Goal: Browse casually

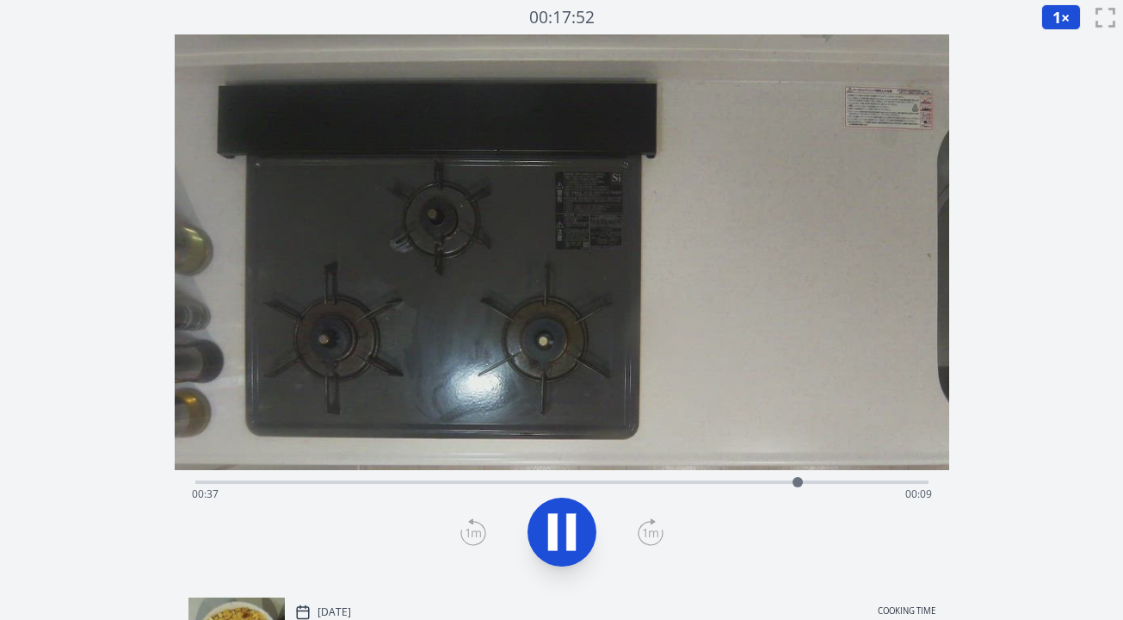
click at [495, 485] on div "Time elapsed: 00:37 Time remaining: 00:09" at bounding box center [562, 494] width 740 height 28
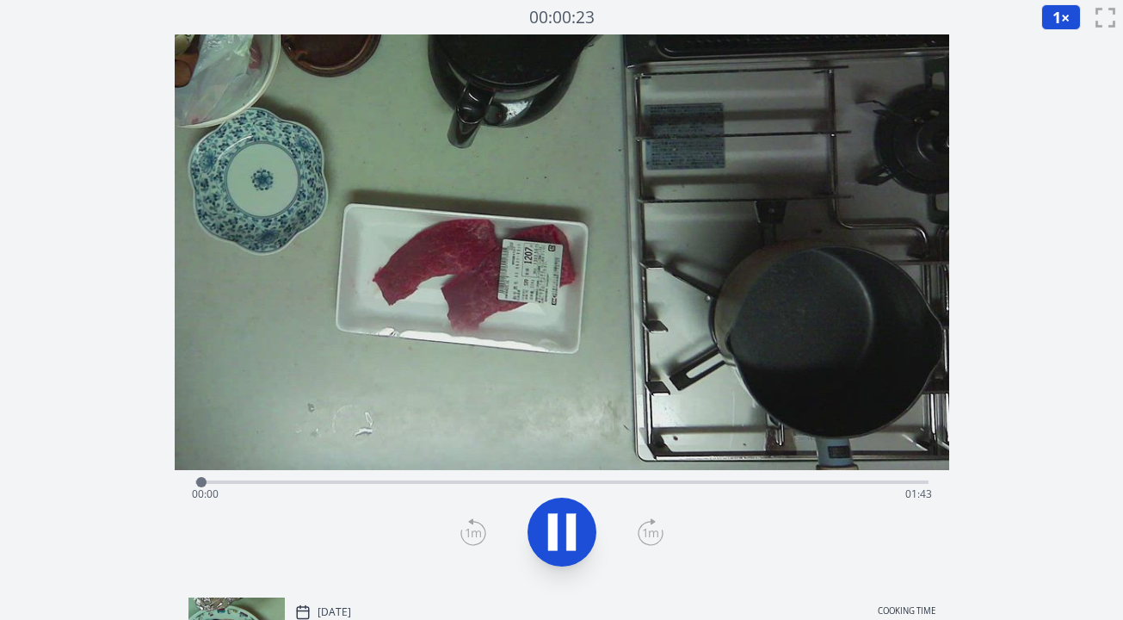
click at [359, 483] on div "Time elapsed: 00:00 Time remaining: 01:43" at bounding box center [562, 494] width 740 height 28
click at [375, 483] on div at bounding box center [367, 482] width 26 height 26
click at [445, 482] on div "Time elapsed: 00:29 Time remaining: 01:13" at bounding box center [562, 494] width 740 height 28
click at [510, 483] on div "Time elapsed: 00:35 Time remaining: 01:07" at bounding box center [562, 494] width 740 height 28
click at [559, 482] on div "Time elapsed: 00:45 Time remaining: 00:58" at bounding box center [562, 494] width 740 height 28
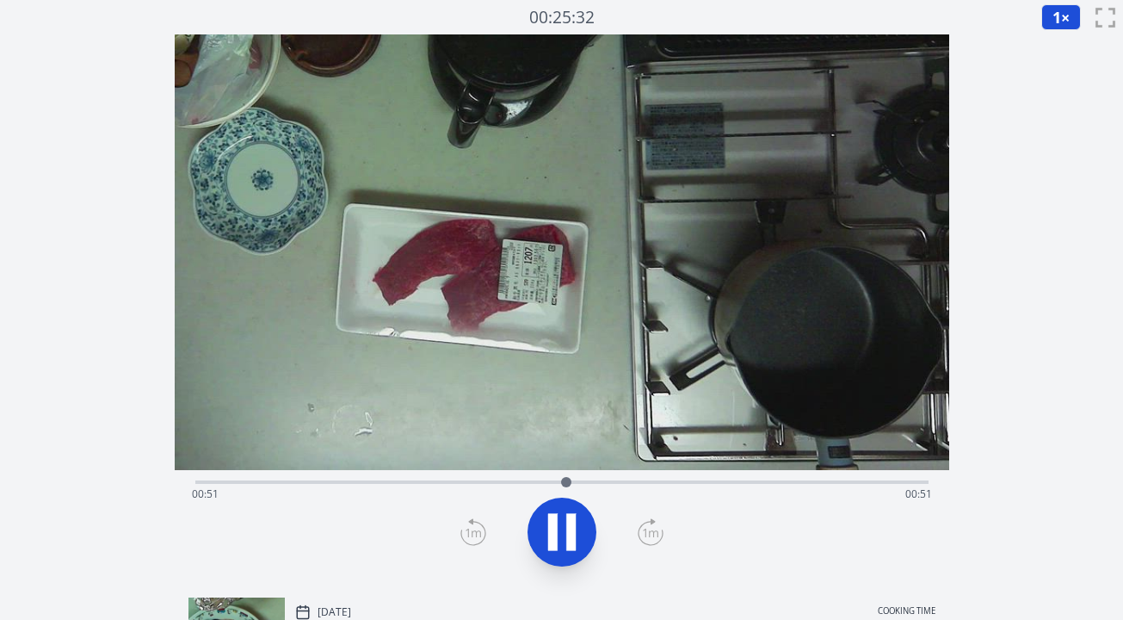
click at [615, 480] on div "Time elapsed: 00:51 Time remaining: 00:51" at bounding box center [562, 494] width 740 height 28
click at [668, 481] on div "Time elapsed: 01:02 Time remaining: 00:40" at bounding box center [562, 494] width 740 height 28
click at [650, 483] on div "Time elapsed: 01:07 Time remaining: 00:35" at bounding box center [562, 494] width 740 height 28
click at [717, 484] on div "Time elapsed: 01:20 Time remaining: 00:22" at bounding box center [562, 494] width 740 height 28
click at [700, 485] on div "Time elapsed: 01:13 Time remaining: 00:29" at bounding box center [562, 494] width 740 height 28
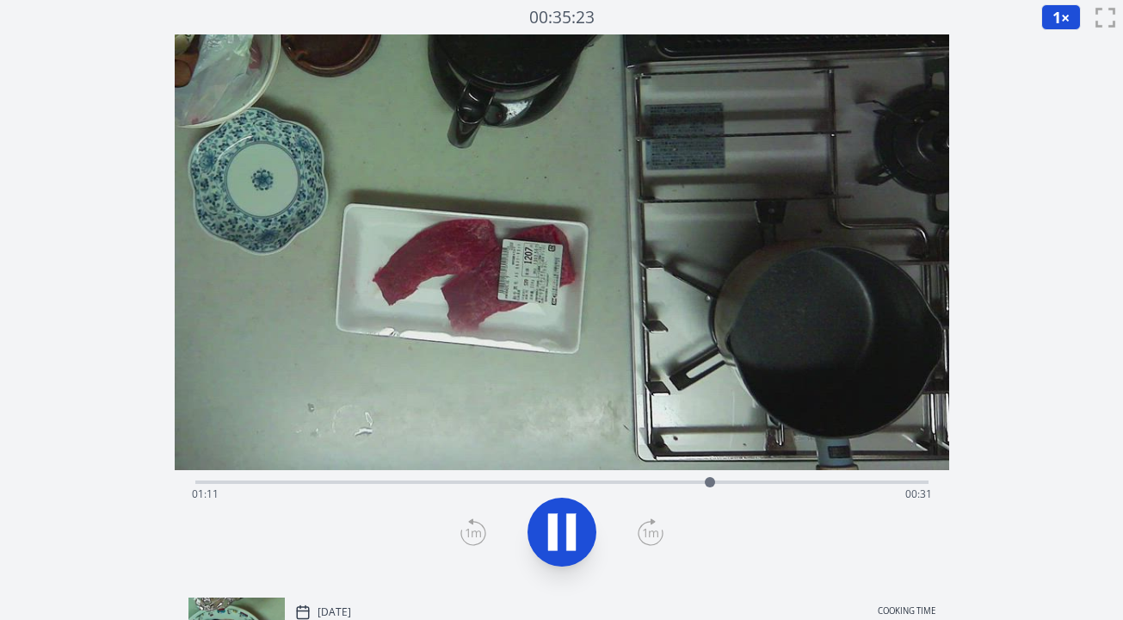
click at [691, 483] on div "Time elapsed: 01:11 Time remaining: 00:31" at bounding box center [562, 494] width 740 height 28
click at [646, 483] on div "Time elapsed: 01:25 Time remaining: 00:17" at bounding box center [562, 494] width 740 height 28
click at [658, 481] on div at bounding box center [653, 482] width 10 height 10
click at [677, 480] on div "Time elapsed: 01:05 Time remaining: 00:37" at bounding box center [561, 481] width 733 height 3
click at [696, 482] on div "Time elapsed: 01:07 Time remaining: 00:35" at bounding box center [562, 494] width 740 height 28
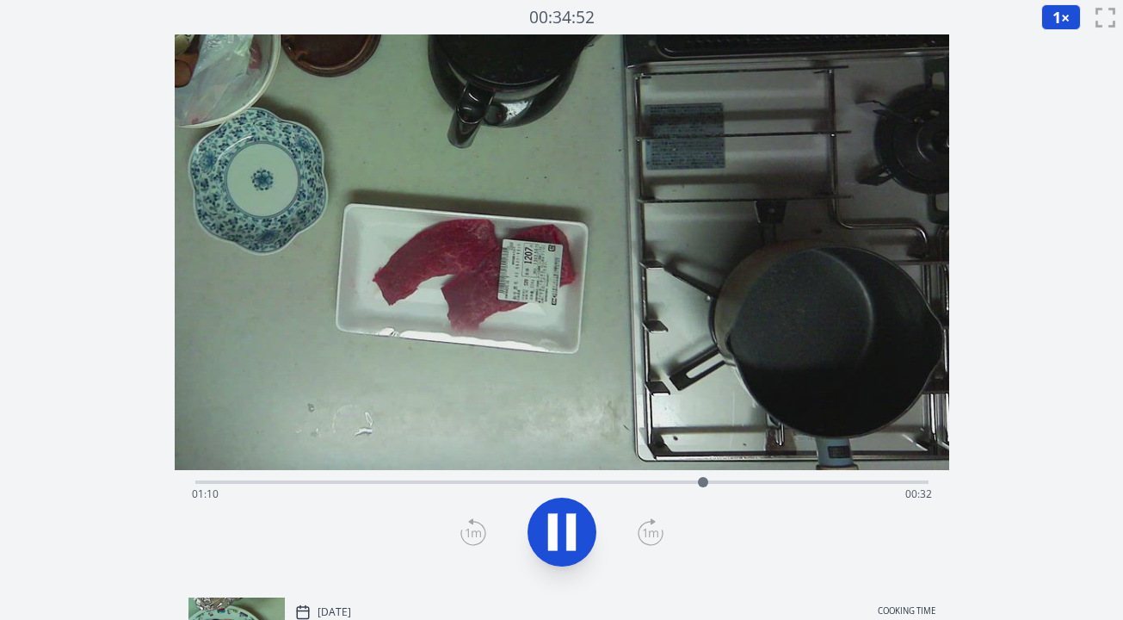
click at [706, 481] on div at bounding box center [703, 482] width 10 height 10
click at [597, 484] on div "Time elapsed: 01:42 Time remaining: 00:00" at bounding box center [562, 494] width 740 height 28
click at [614, 484] on div "Time elapsed: 00:56 Time remaining: 00:47" at bounding box center [562, 494] width 740 height 28
click at [632, 485] on div "Time elapsed: 00:58 Time remaining: 00:44" at bounding box center [562, 494] width 740 height 28
click at [656, 482] on div "Time elapsed: 01:00 Time remaining: 00:42" at bounding box center [562, 494] width 740 height 28
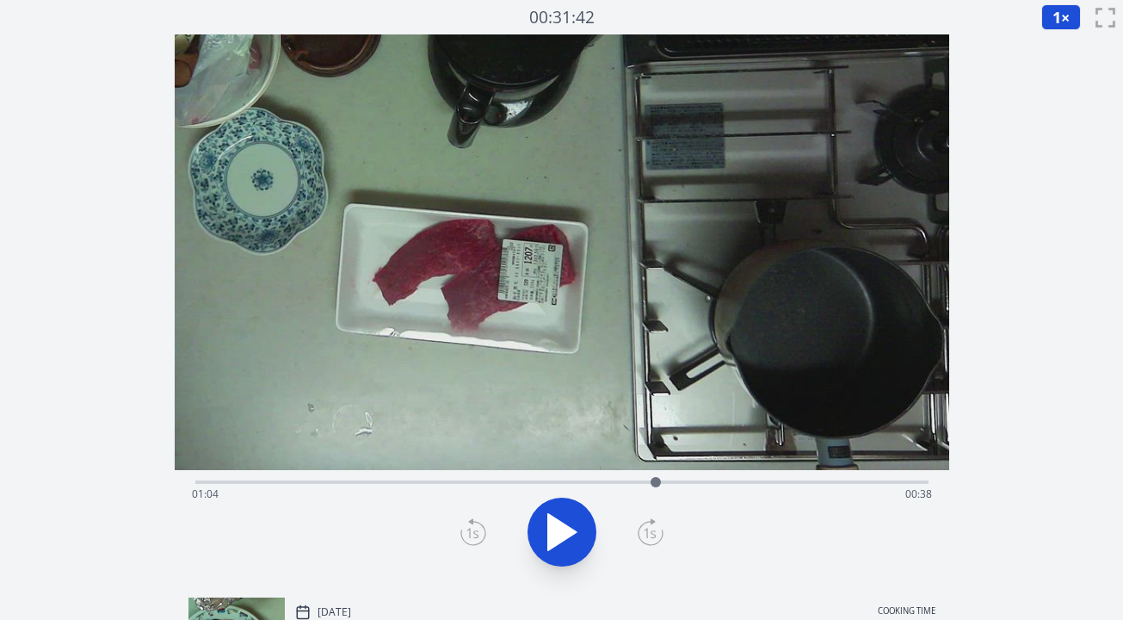
click at [646, 480] on div at bounding box center [656, 482] width 26 height 26
click at [198, 482] on div "Time elapsed: 01:02 Time remaining: 00:40" at bounding box center [562, 494] width 740 height 28
click at [583, 482] on div "Time elapsed: 00:00 Time remaining: 01:42" at bounding box center [562, 494] width 740 height 28
click at [198, 484] on div "Time elapsed: 00:54 Time remaining: 00:49" at bounding box center [562, 494] width 740 height 28
click at [585, 478] on div "Time elapsed: 00:00 Time remaining: 01:42" at bounding box center [561, 480] width 733 height 21
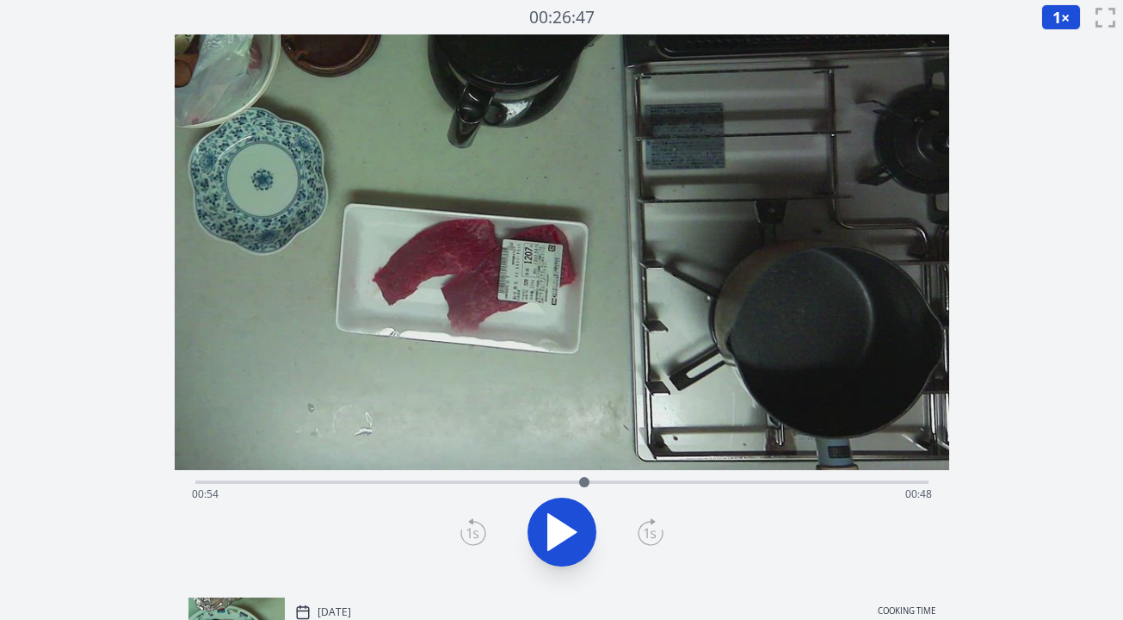
click at [634, 479] on div "Time elapsed: 00:54 Time remaining: 00:48" at bounding box center [561, 480] width 733 height 21
click at [653, 479] on div "Time elapsed: 01:01 Time remaining: 00:41" at bounding box center [561, 480] width 733 height 21
click at [197, 480] on div "Time elapsed: 01:03 Time remaining: 00:39" at bounding box center [562, 494] width 740 height 28
click at [645, 480] on div "Time elapsed: 00:00 Time remaining: 01:42" at bounding box center [562, 494] width 740 height 28
click at [661, 483] on div "Time elapsed: 01:02 Time remaining: 00:40" at bounding box center [562, 494] width 740 height 28
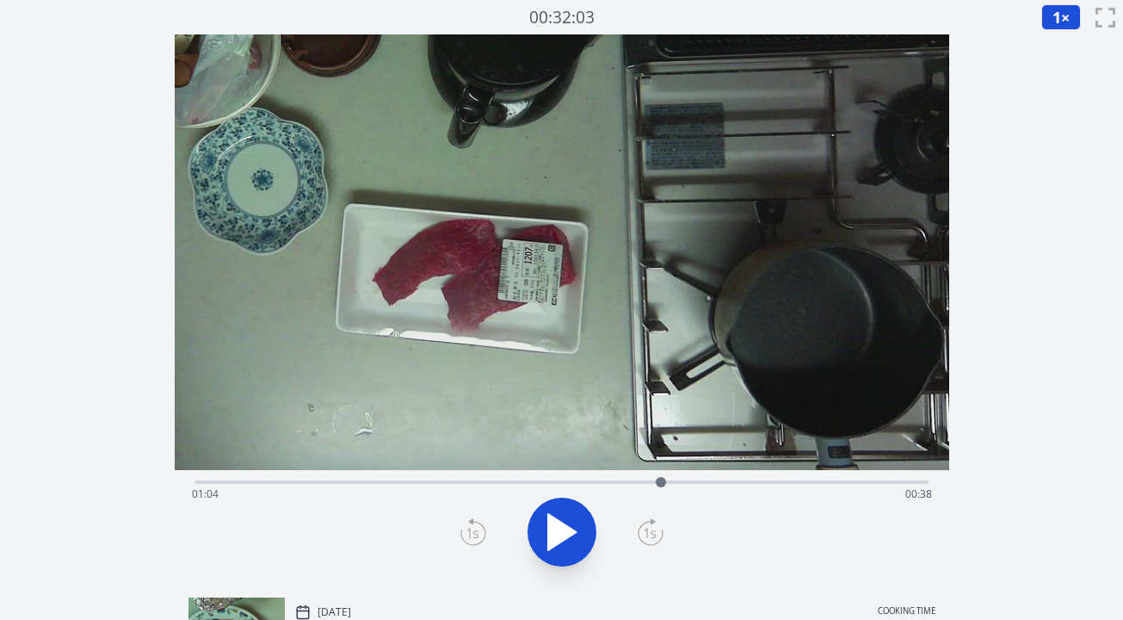
click at [676, 484] on div "Time elapsed: 01:04 Time remaining: 00:38" at bounding box center [562, 494] width 740 height 28
click at [683, 483] on div at bounding box center [676, 482] width 26 height 26
click at [690, 483] on div at bounding box center [683, 482] width 26 height 26
click at [697, 483] on div at bounding box center [690, 482] width 26 height 26
click at [708, 483] on div at bounding box center [697, 482] width 26 height 26
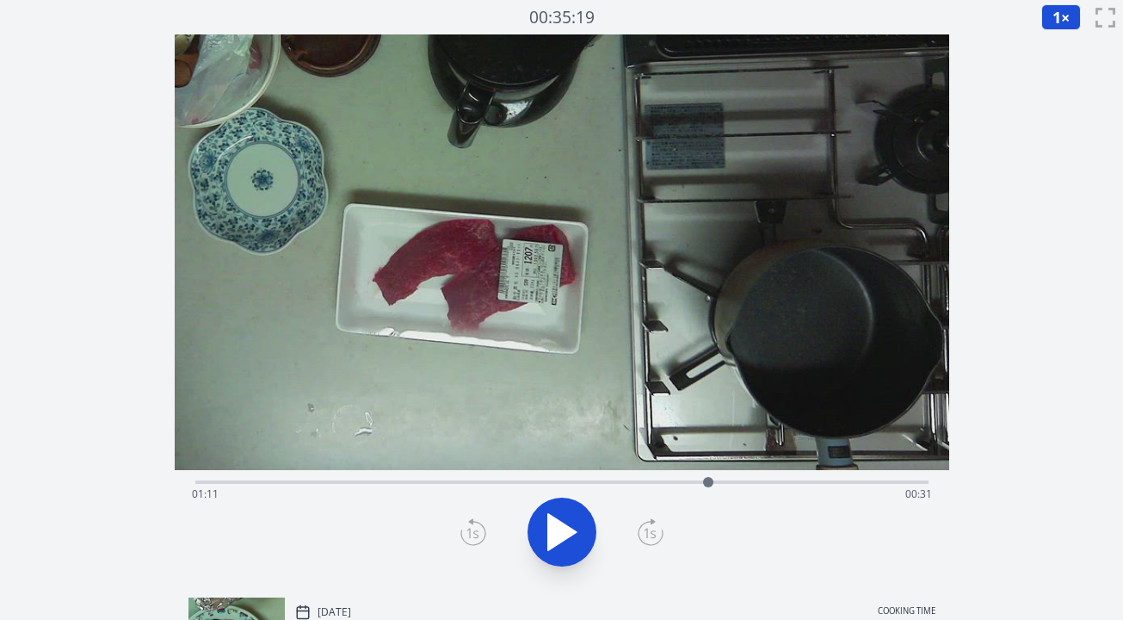
click at [702, 483] on div at bounding box center [709, 482] width 26 height 26
click at [696, 482] on div at bounding box center [701, 482] width 10 height 10
click at [692, 482] on div at bounding box center [696, 482] width 10 height 10
click at [680, 484] on div at bounding box center [692, 482] width 26 height 26
click at [681, 482] on div at bounding box center [680, 482] width 10 height 10
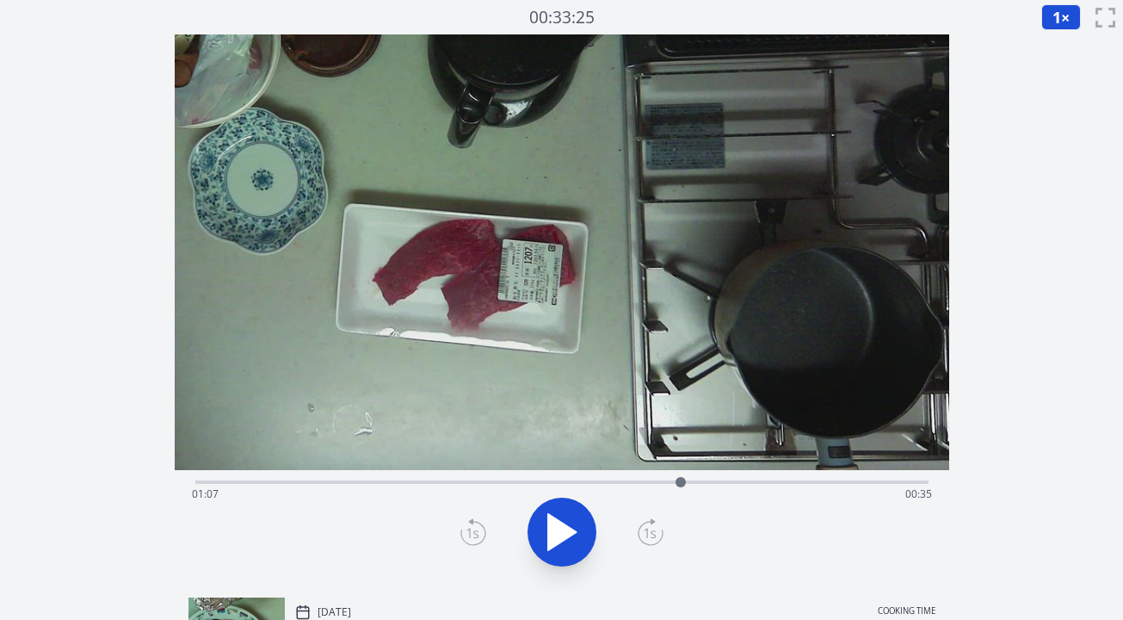
click at [686, 482] on div at bounding box center [681, 482] width 26 height 26
click at [695, 480] on div at bounding box center [686, 482] width 26 height 26
click at [441, 482] on div "Time elapsed: 01:09 Time remaining: 00:33" at bounding box center [562, 494] width 740 height 28
click at [205, 483] on div "Time elapsed: 00:34 Time remaining: 01:08" at bounding box center [562, 494] width 740 height 28
click at [196, 485] on div at bounding box center [205, 482] width 26 height 26
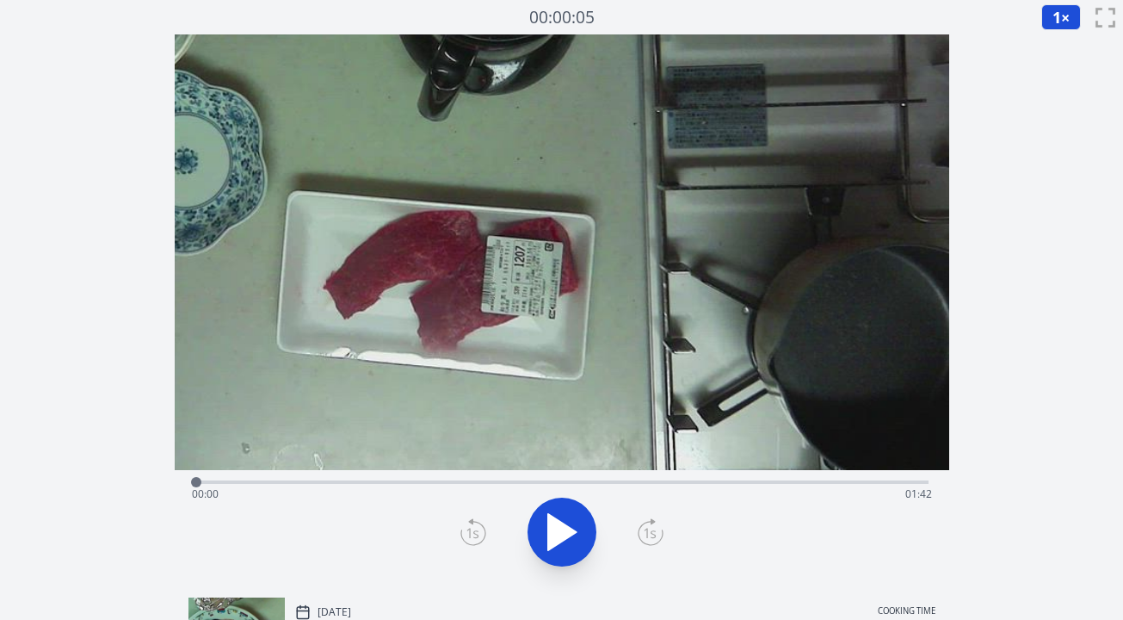
click at [327, 480] on div "Time elapsed: 00:00 Time remaining: 01:42" at bounding box center [562, 494] width 740 height 28
click at [347, 482] on div "Time elapsed: 00:18 Time remaining: 01:24" at bounding box center [562, 494] width 740 height 28
click at [390, 482] on div "Time elapsed: 00:21 Time remaining: 01:21" at bounding box center [562, 494] width 740 height 28
click at [443, 482] on div "Time elapsed: 00:27 Time remaining: 01:15" at bounding box center [562, 494] width 740 height 28
click at [477, 483] on div "Time elapsed: 00:34 Time remaining: 01:08" at bounding box center [562, 494] width 740 height 28
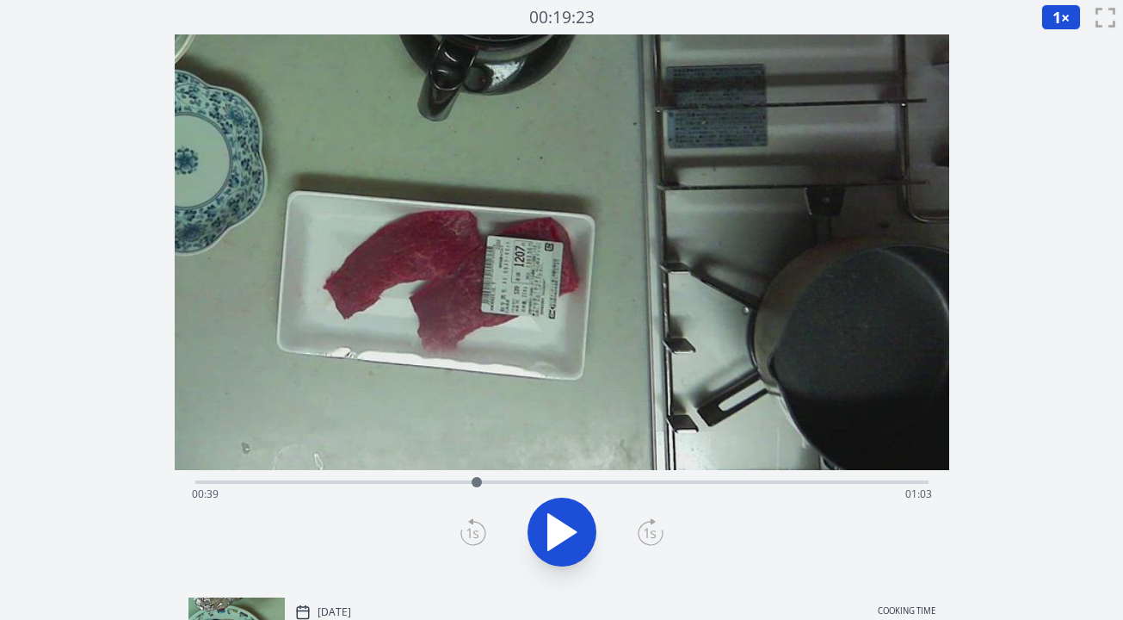
click at [495, 486] on div "Time elapsed: 00:39 Time remaining: 01:03" at bounding box center [562, 494] width 740 height 28
click at [515, 483] on div "Time elapsed: 00:41 Time remaining: 01:01" at bounding box center [562, 494] width 740 height 28
click at [531, 484] on div "Time elapsed: 00:44 Time remaining: 00:58" at bounding box center [562, 494] width 740 height 28
click at [542, 484] on div at bounding box center [531, 482] width 26 height 26
click at [555, 484] on div "Time elapsed: 00:48 Time remaining: 00:54" at bounding box center [562, 494] width 740 height 28
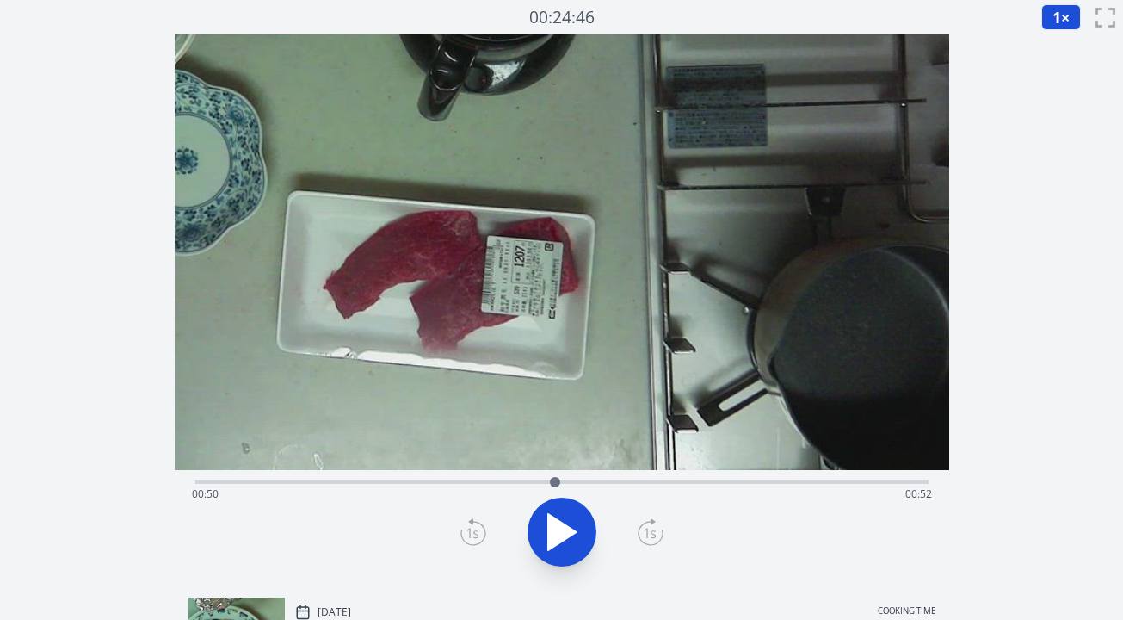
click at [1011, 405] on div "Discard Recording? You will not be able to recover this once discarded. Cancel …" at bounding box center [561, 464] width 1123 height 928
click at [578, 479] on div "Time elapsed: 00:50 Time remaining: 00:52" at bounding box center [561, 480] width 733 height 21
click at [592, 479] on div "Time elapsed: 00:53 Time remaining: 00:49" at bounding box center [561, 480] width 733 height 21
click at [604, 483] on div at bounding box center [592, 482] width 26 height 26
click at [611, 483] on div at bounding box center [604, 482] width 26 height 26
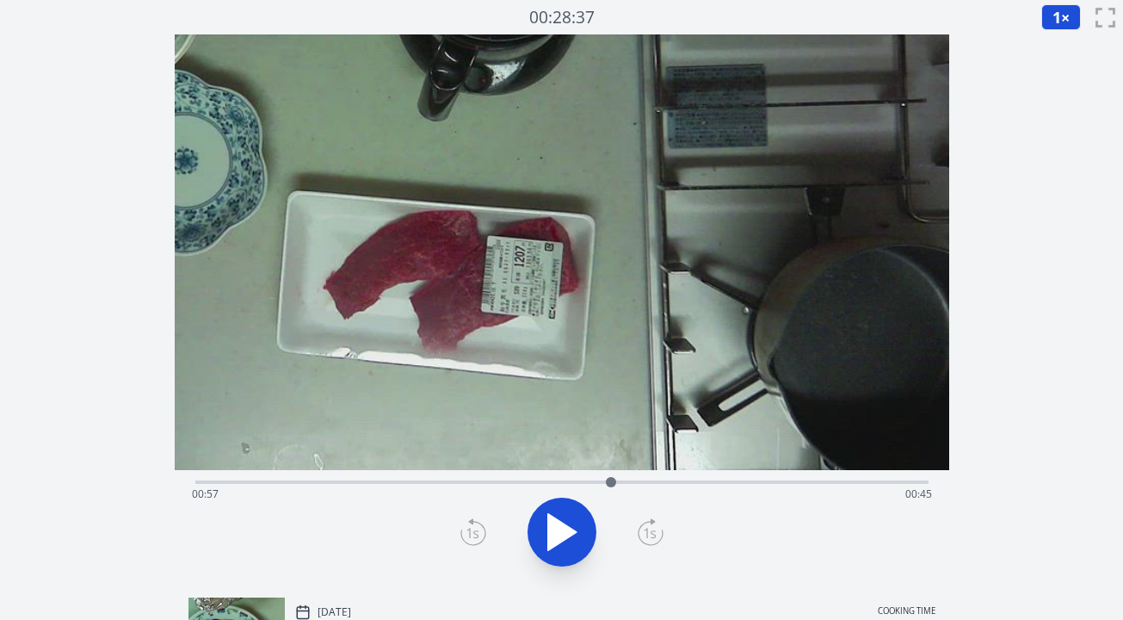
click at [621, 483] on div at bounding box center [611, 482] width 26 height 26
click at [632, 482] on div at bounding box center [621, 482] width 26 height 26
click at [642, 482] on div at bounding box center [632, 482] width 26 height 26
click at [655, 482] on div "Time elapsed: 01:02 Time remaining: 00:40" at bounding box center [562, 494] width 740 height 28
click at [665, 483] on div at bounding box center [655, 482] width 26 height 26
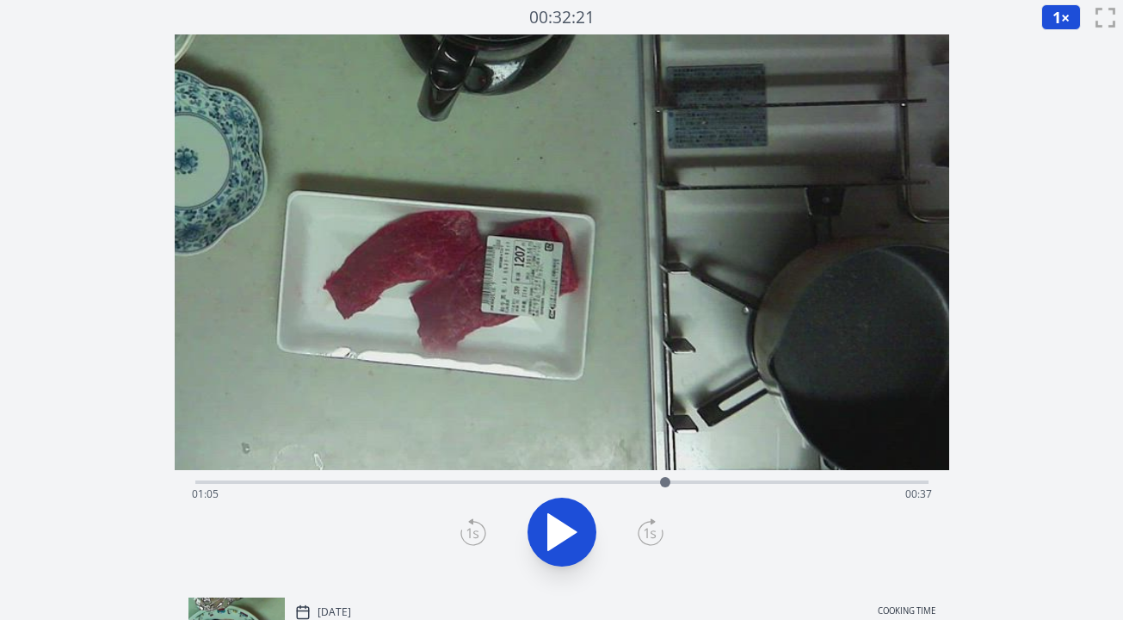
click at [658, 482] on div at bounding box center [666, 482] width 26 height 26
click at [663, 484] on div at bounding box center [658, 482] width 26 height 26
click at [665, 484] on div at bounding box center [663, 482] width 10 height 10
click at [671, 485] on div at bounding box center [666, 482] width 26 height 26
click at [678, 485] on div at bounding box center [671, 482] width 26 height 26
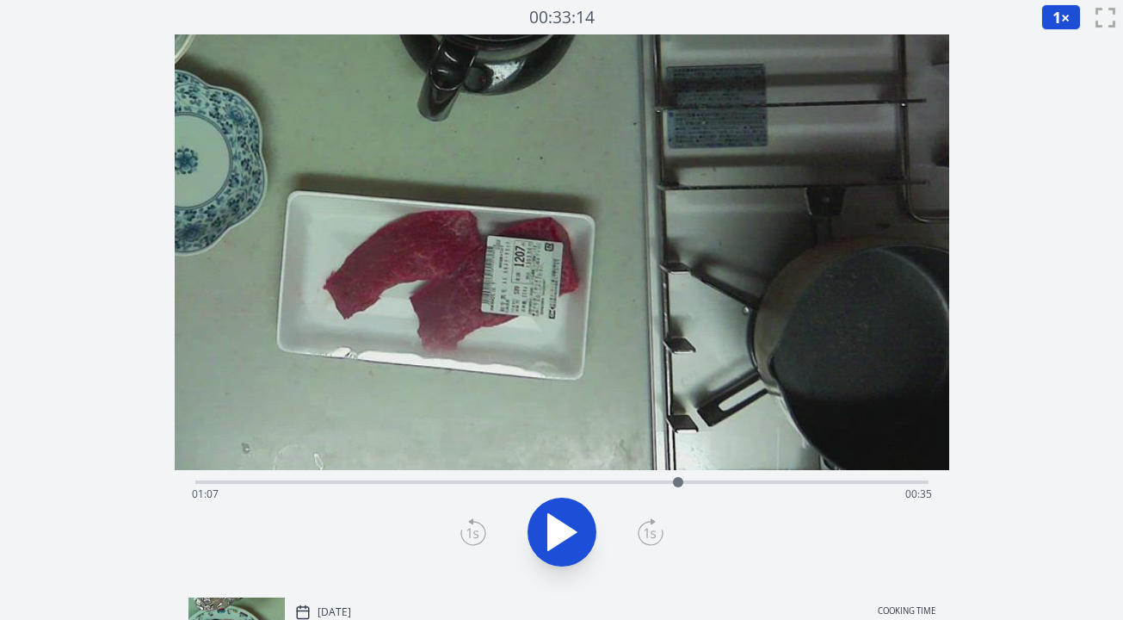
click at [684, 483] on div at bounding box center [678, 482] width 26 height 26
click at [690, 483] on div at bounding box center [684, 482] width 26 height 26
click at [702, 483] on div at bounding box center [690, 482] width 26 height 26
click at [710, 483] on div at bounding box center [703, 482] width 26 height 26
click at [683, 483] on div "Time elapsed: 01:11 Time remaining: 00:31" at bounding box center [562, 494] width 740 height 28
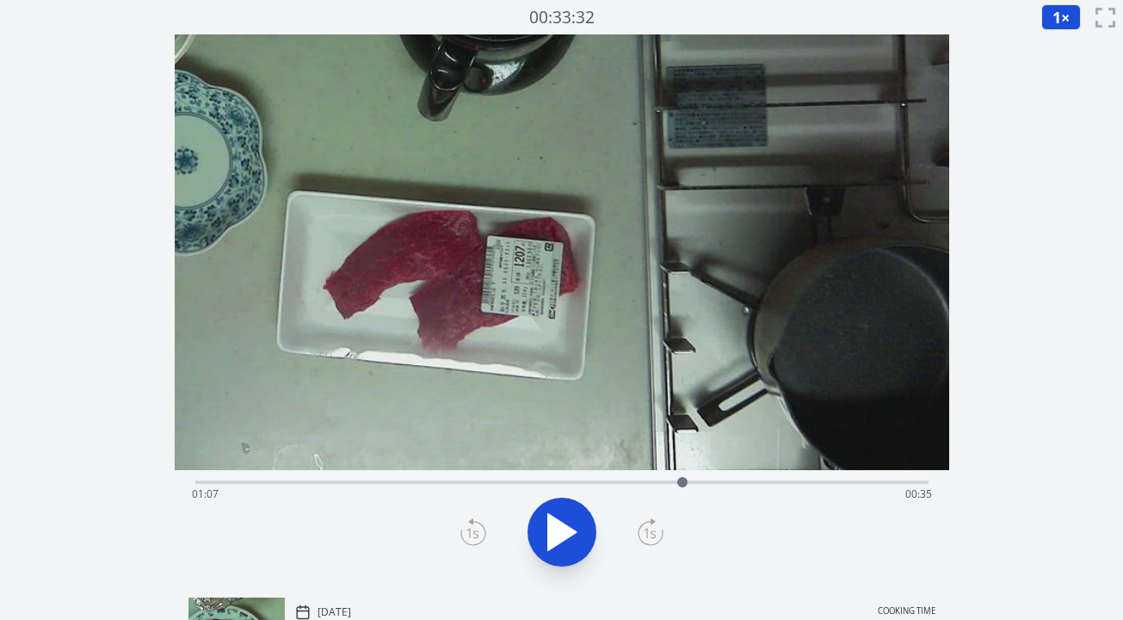
click at [686, 483] on div at bounding box center [682, 482] width 10 height 10
click at [693, 484] on div at bounding box center [686, 482] width 26 height 26
click at [701, 484] on div at bounding box center [693, 482] width 26 height 26
click at [714, 484] on div "Time elapsed: 01:10 Time remaining: 00:32" at bounding box center [562, 494] width 740 height 28
click at [727, 480] on div "Time elapsed: 01:12 Time remaining: 00:30" at bounding box center [562, 494] width 740 height 28
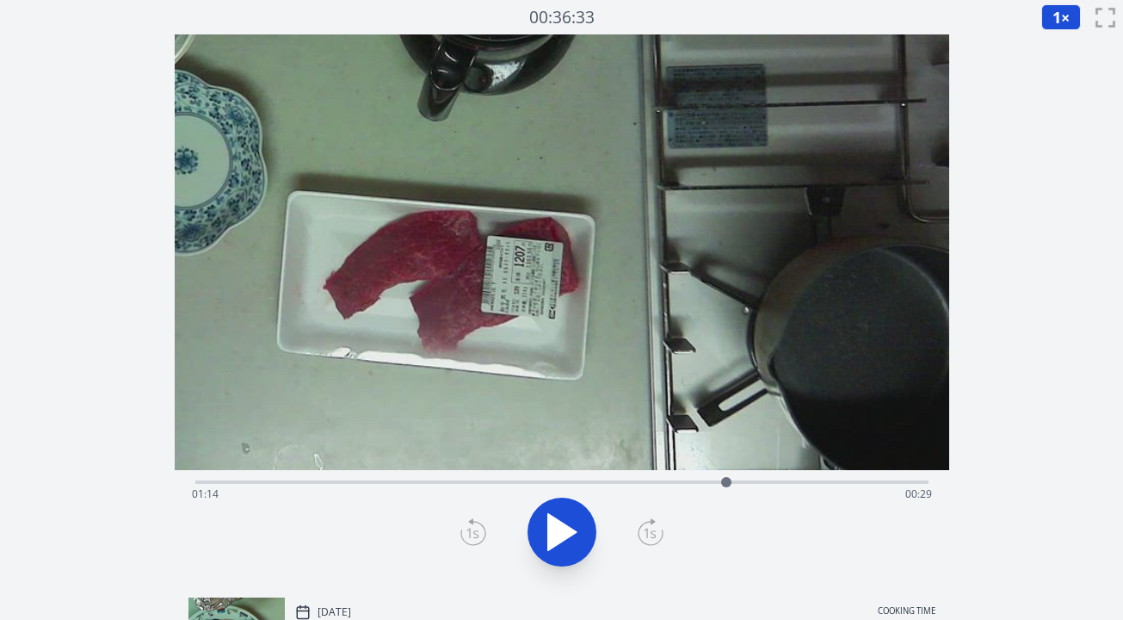
click at [715, 481] on div at bounding box center [727, 482] width 26 height 26
click at [710, 481] on div at bounding box center [715, 482] width 10 height 10
click at [698, 481] on div at bounding box center [709, 482] width 26 height 26
click at [700, 484] on div at bounding box center [698, 482] width 10 height 10
click at [706, 484] on div at bounding box center [706, 482] width 26 height 26
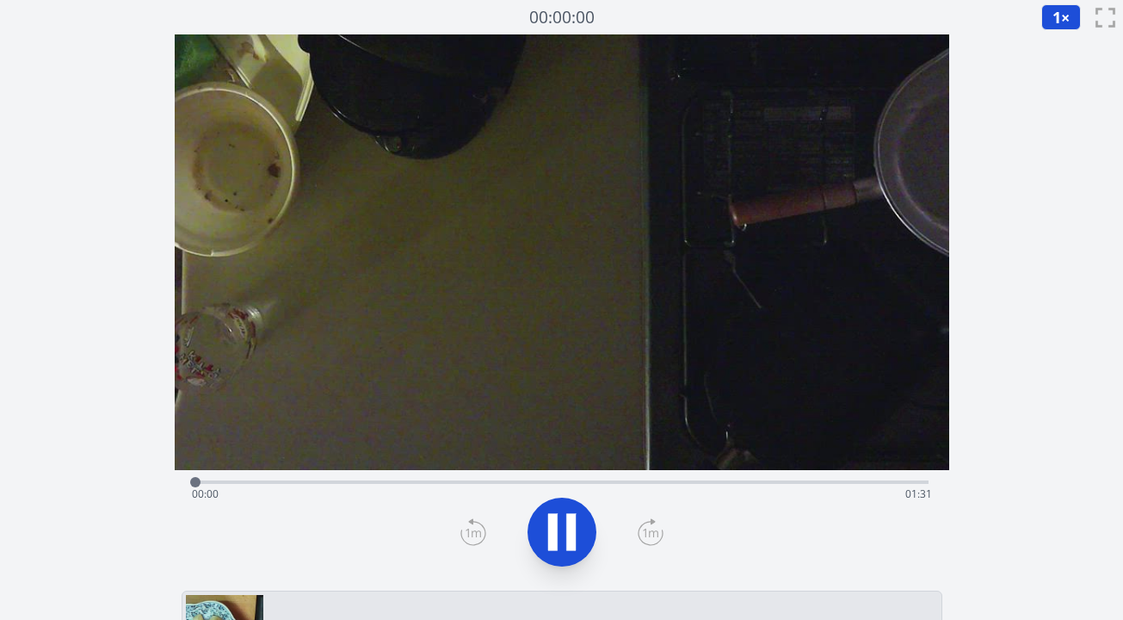
click at [367, 477] on div "Time elapsed: 00:00 Time remaining: 01:31" at bounding box center [561, 480] width 733 height 21
click at [425, 486] on div "Time elapsed: 00:21 Time remaining: 01:10" at bounding box center [562, 494] width 740 height 28
click at [472, 485] on div "Time elapsed: 00:28 Time remaining: 01:03" at bounding box center [562, 494] width 740 height 28
click at [647, 480] on div "Time elapsed: 00:47 Time remaining: 00:43" at bounding box center [562, 494] width 740 height 28
click at [710, 481] on div "Time elapsed: 00:57 Time remaining: 00:33" at bounding box center [562, 494] width 740 height 28
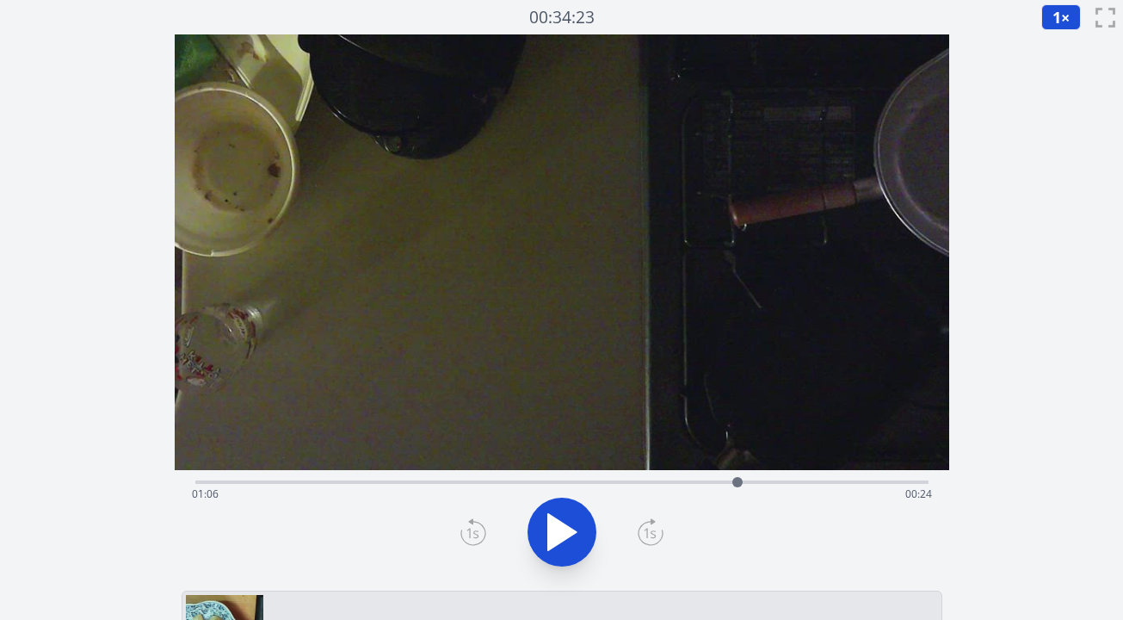
click at [748, 480] on div at bounding box center [738, 482] width 26 height 26
click at [734, 483] on div "Time elapsed: 01:09 Time remaining: 00:21" at bounding box center [562, 494] width 740 height 28
